Goal: Task Accomplishment & Management: Complete application form

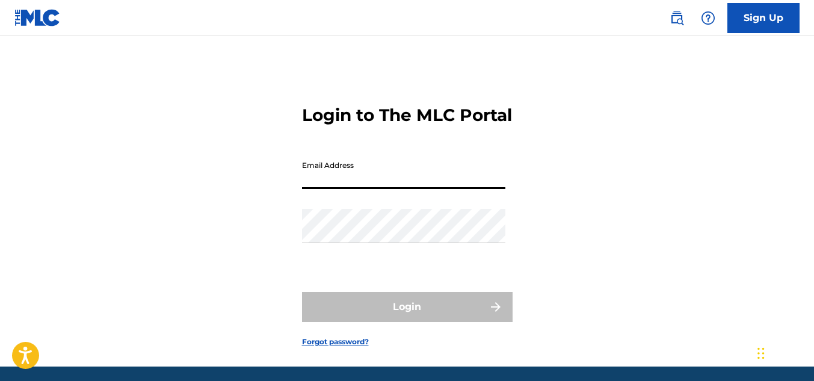
click at [358, 189] on input "Email Address" at bounding box center [403, 172] width 203 height 34
click at [345, 189] on input "Email Address" at bounding box center [403, 172] width 203 height 34
type input "[EMAIL_ADDRESS][DOMAIN_NAME]"
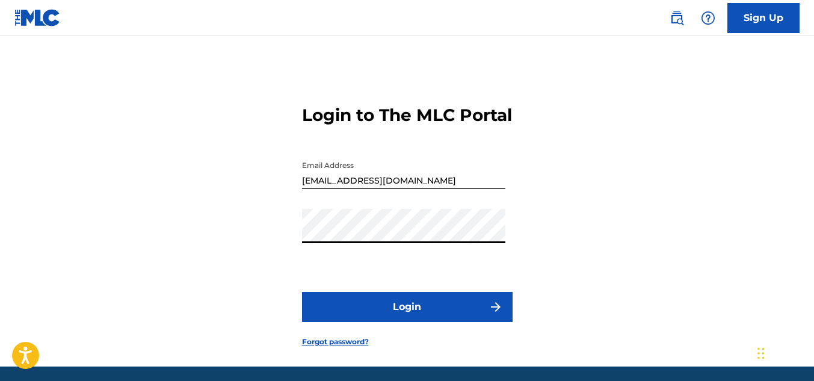
click at [302, 292] on button "Login" at bounding box center [407, 307] width 211 height 30
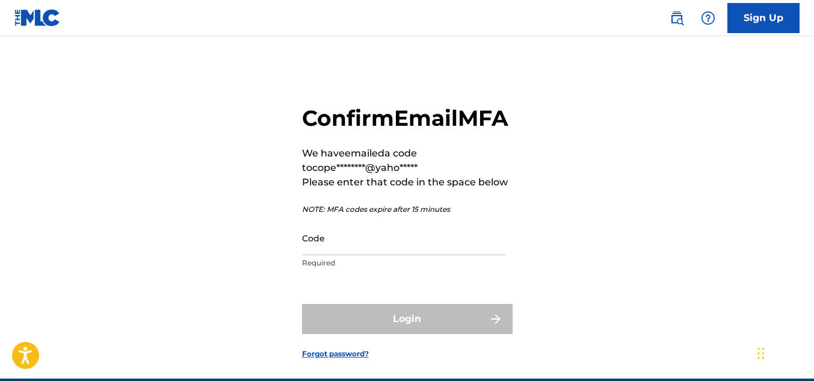
click at [334, 255] on input "Code" at bounding box center [403, 238] width 203 height 34
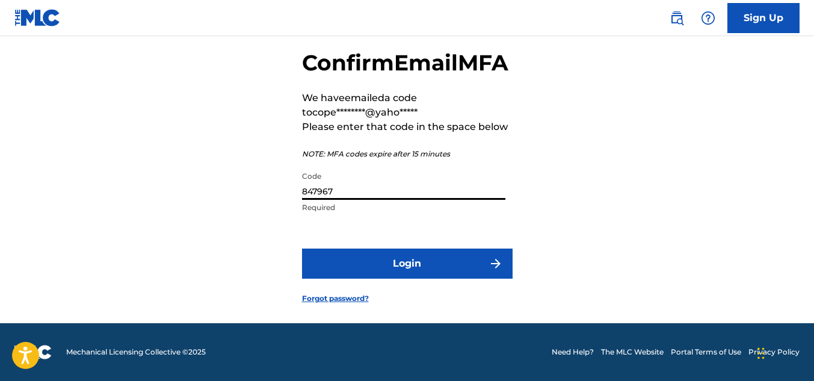
scroll to position [82, 0]
type input "847967"
click at [388, 265] on button "Login" at bounding box center [407, 263] width 211 height 30
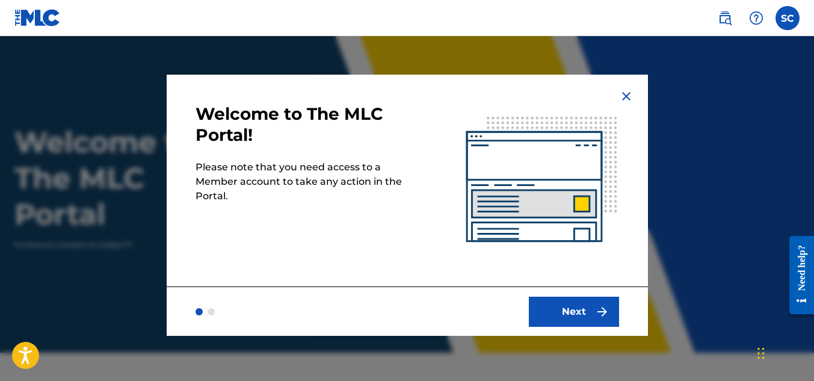
click at [574, 313] on button "Next" at bounding box center [574, 312] width 90 height 30
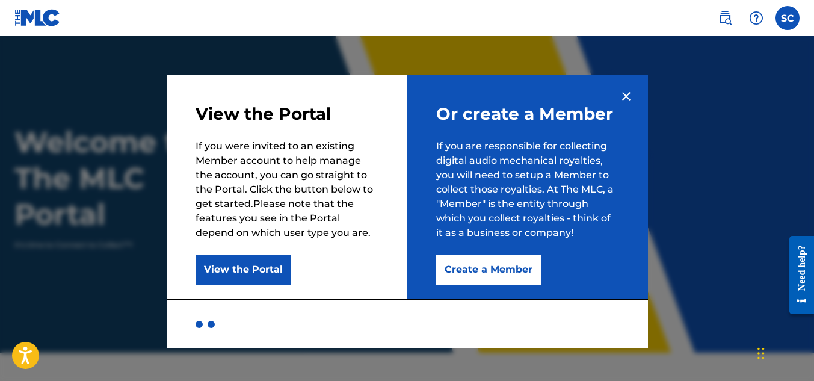
click at [627, 91] on img at bounding box center [626, 96] width 14 height 14
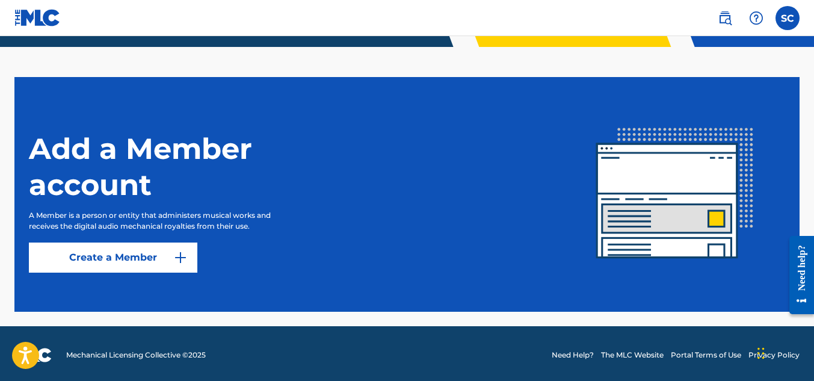
scroll to position [309, 0]
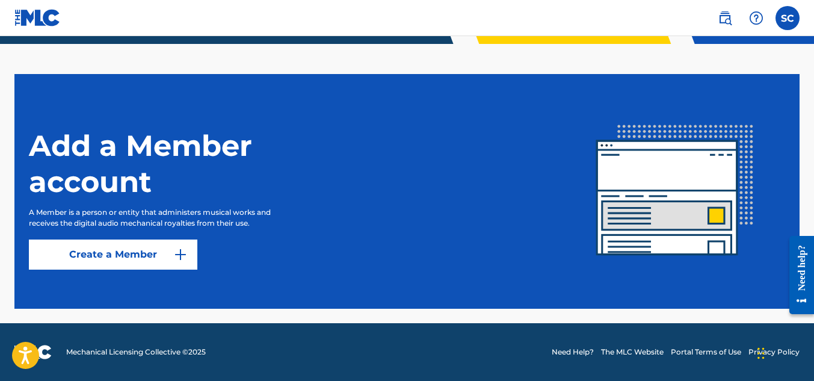
click at [179, 254] on img at bounding box center [180, 254] width 14 height 14
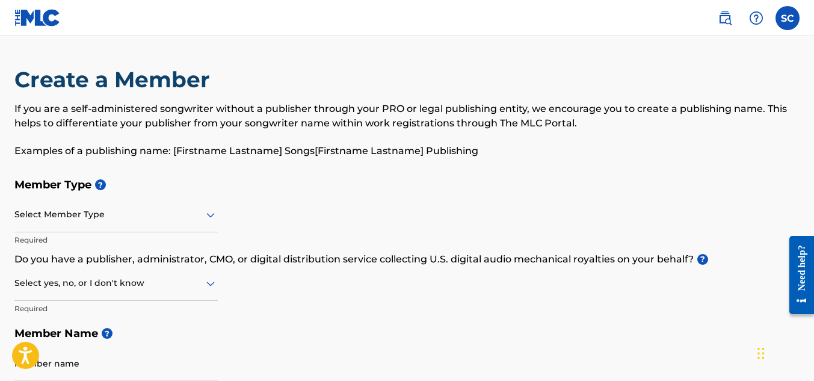
click at [212, 212] on icon at bounding box center [210, 215] width 14 height 14
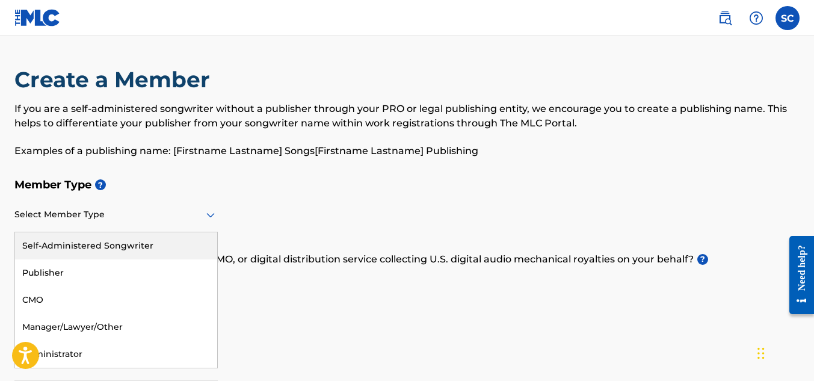
click at [271, 211] on div "Member Type ? 5 results available. Use Up and Down to choose options, press Ent…" at bounding box center [406, 286] width 785 height 228
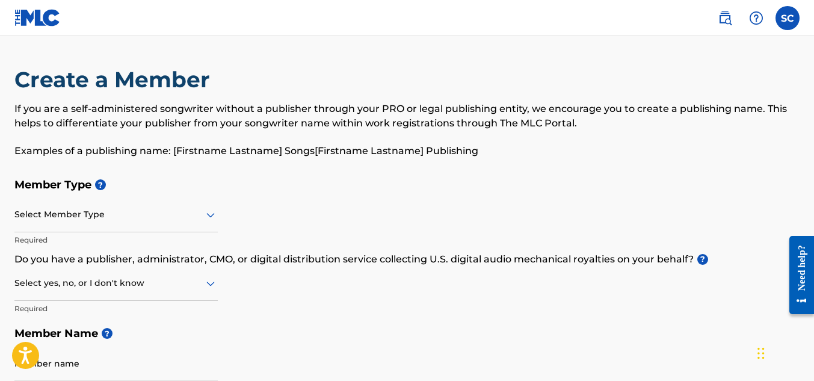
scroll to position [60, 0]
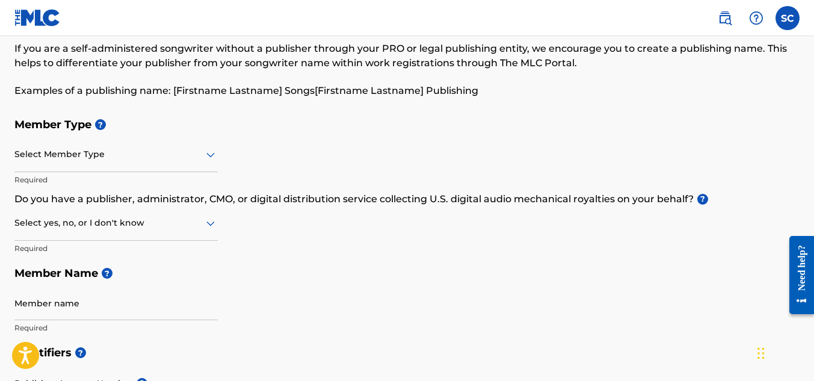
click at [211, 155] on icon at bounding box center [210, 155] width 8 height 5
click at [261, 144] on div "Member Type ? Select Member Type Required Do you have a publisher, administrato…" at bounding box center [406, 226] width 785 height 228
click at [210, 220] on icon at bounding box center [210, 223] width 14 height 14
click at [64, 280] on div "No" at bounding box center [116, 281] width 202 height 27
click at [206, 153] on icon at bounding box center [210, 155] width 8 height 5
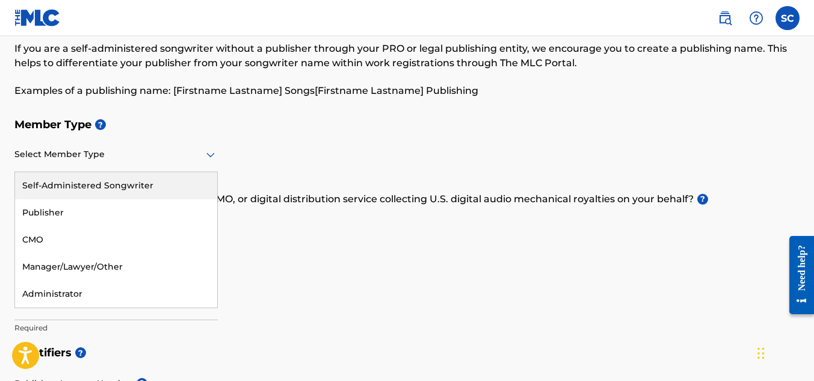
click at [157, 184] on div "Self-Administered Songwriter" at bounding box center [116, 185] width 202 height 27
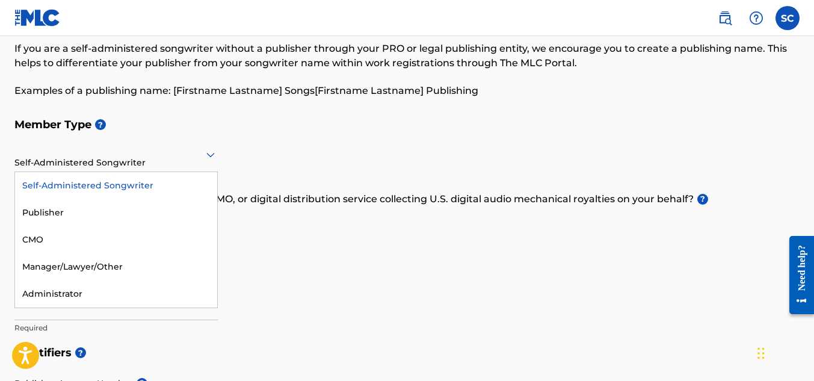
click at [198, 159] on div at bounding box center [115, 154] width 203 height 15
click at [150, 182] on div "Self-Administered Songwriter" at bounding box center [116, 185] width 202 height 27
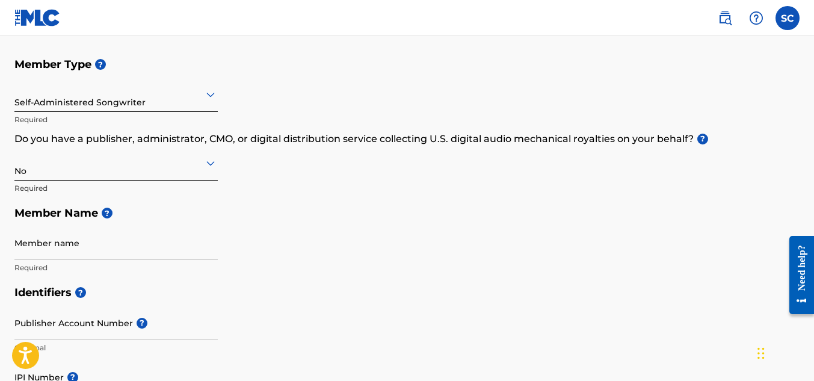
scroll to position [180, 0]
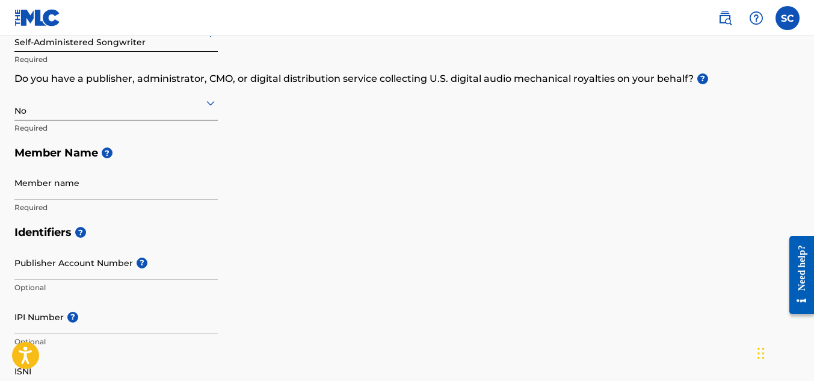
click at [72, 196] on input "Member name" at bounding box center [115, 182] width 203 height 34
type input "[PERSON_NAME]"
type input "[STREET_ADDRESS][PERSON_NAME]"
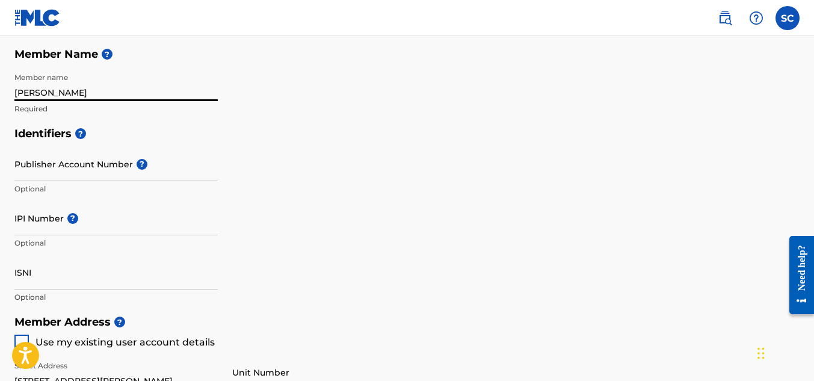
scroll to position [301, 0]
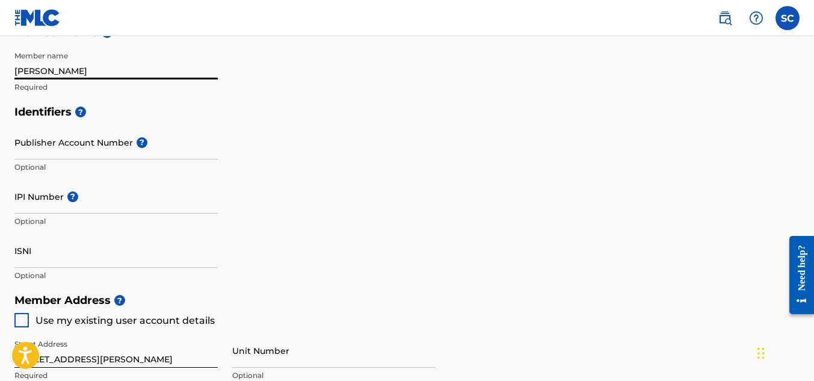
click at [96, 151] on input "Publisher Account Number ?" at bounding box center [115, 142] width 203 height 34
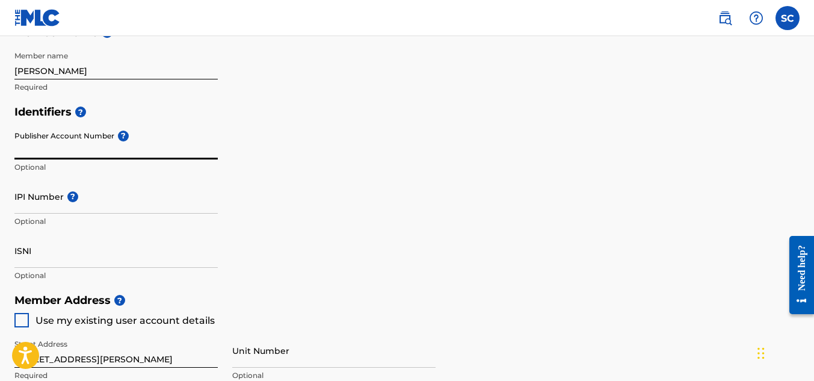
click at [79, 208] on input "IPI Number ?" at bounding box center [115, 196] width 203 height 34
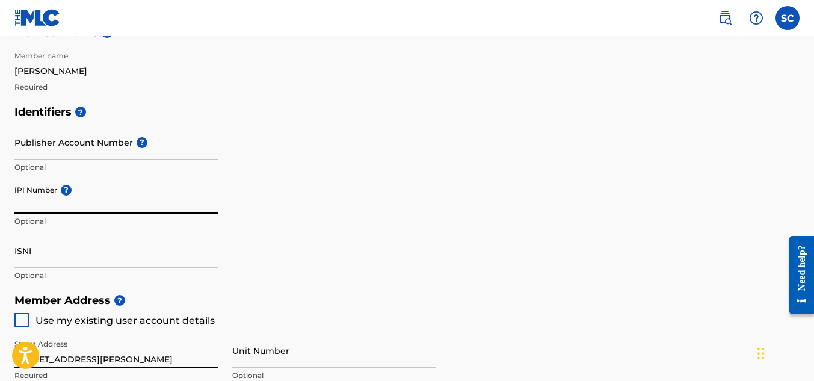
click at [240, 193] on div "Identifiers ? Publisher Account Number ? Optional IPI Number ? Optional ISNI Op…" at bounding box center [406, 193] width 785 height 188
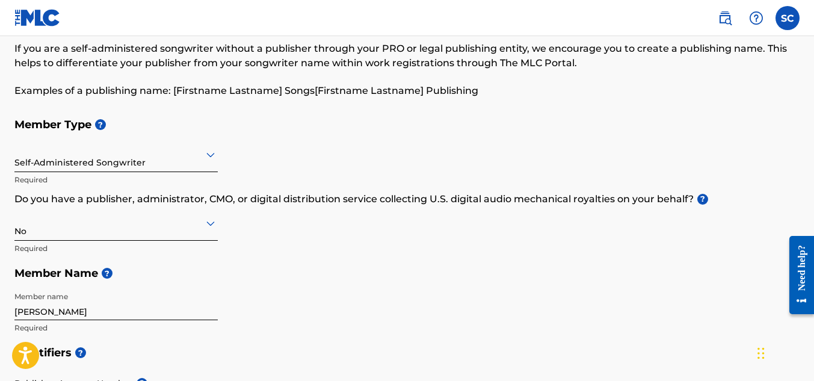
scroll to position [0, 0]
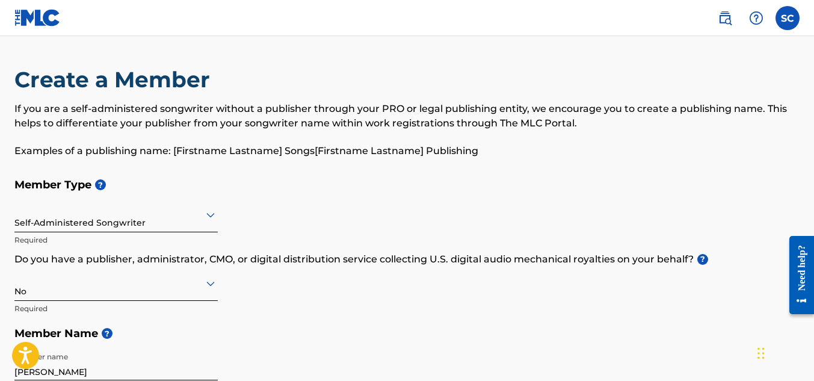
click at [790, 20] on label at bounding box center [787, 18] width 24 height 24
click at [787, 18] on input "SC [PERSON_NAME] [PERSON_NAME][EMAIL_ADDRESS][DOMAIN_NAME] Notification Prefere…" at bounding box center [787, 18] width 0 height 0
click at [791, 23] on div "SC SC [PERSON_NAME] [PERSON_NAME][EMAIL_ADDRESS][DOMAIN_NAME] Notification Pref…" at bounding box center [787, 18] width 24 height 24
click at [756, 17] on img at bounding box center [756, 18] width 14 height 14
click at [740, 79] on p "View portal intro" at bounding box center [756, 79] width 102 height 29
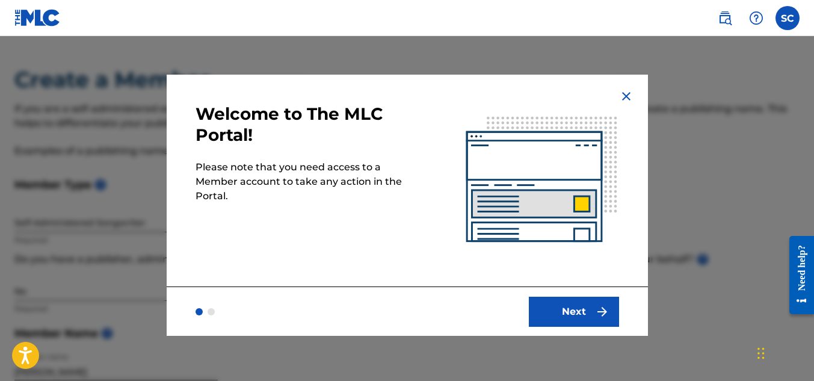
click at [584, 309] on button "Next" at bounding box center [574, 312] width 90 height 30
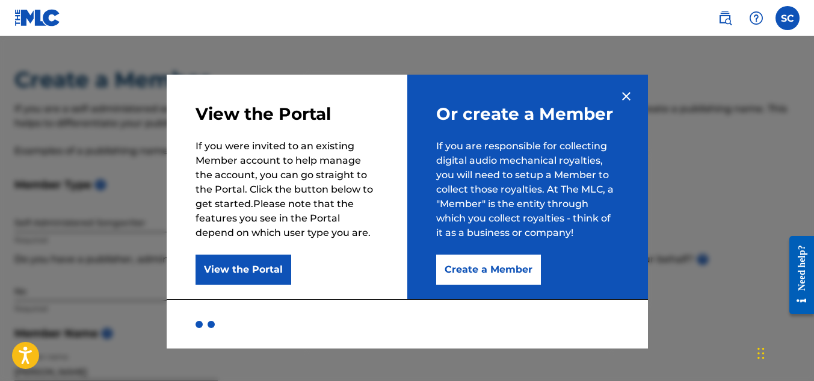
click at [310, 302] on div at bounding box center [407, 323] width 481 height 49
click at [495, 268] on button "Create a Member" at bounding box center [488, 269] width 105 height 30
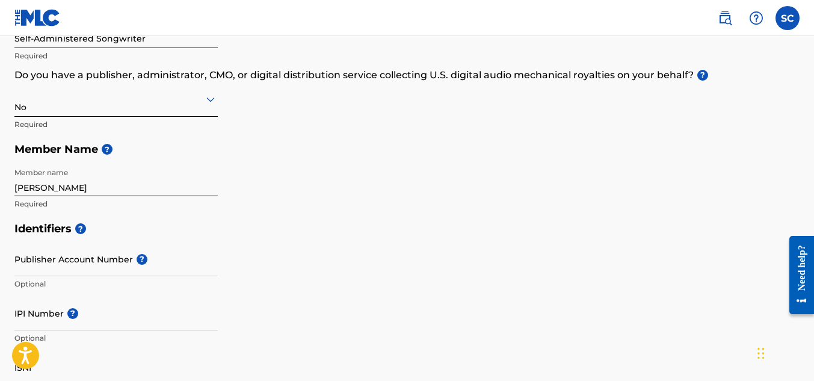
scroll to position [241, 0]
